Goal: Use online tool/utility: Utilize a website feature to perform a specific function

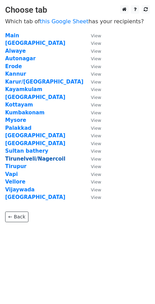
click at [33, 160] on strong "Tirunelveli/Nagercoil" at bounding box center [35, 159] width 60 height 6
click at [25, 159] on strong "Tirunelveli/Nagercoil" at bounding box center [35, 159] width 60 height 6
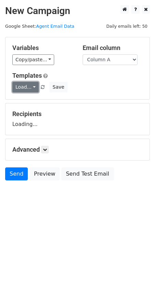
click at [28, 82] on link "Load..." at bounding box center [25, 87] width 26 height 11
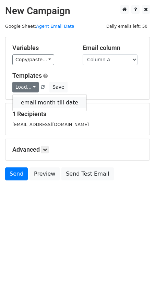
click at [34, 99] on link "email month till date" at bounding box center [50, 102] width 74 height 11
